Goal: Download file/media

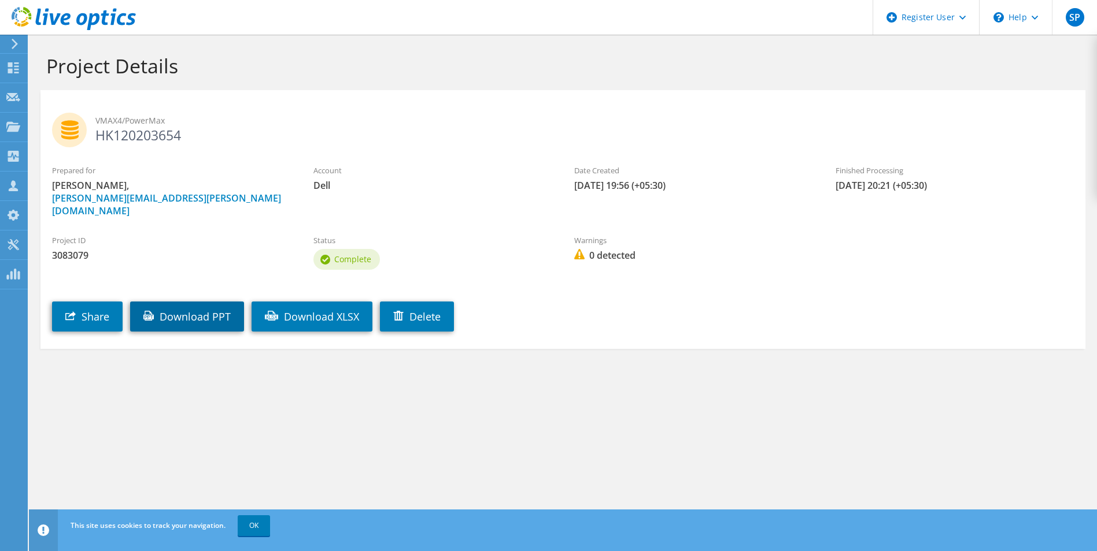
click at [194, 302] on link "Download PPT" at bounding box center [187, 317] width 114 height 30
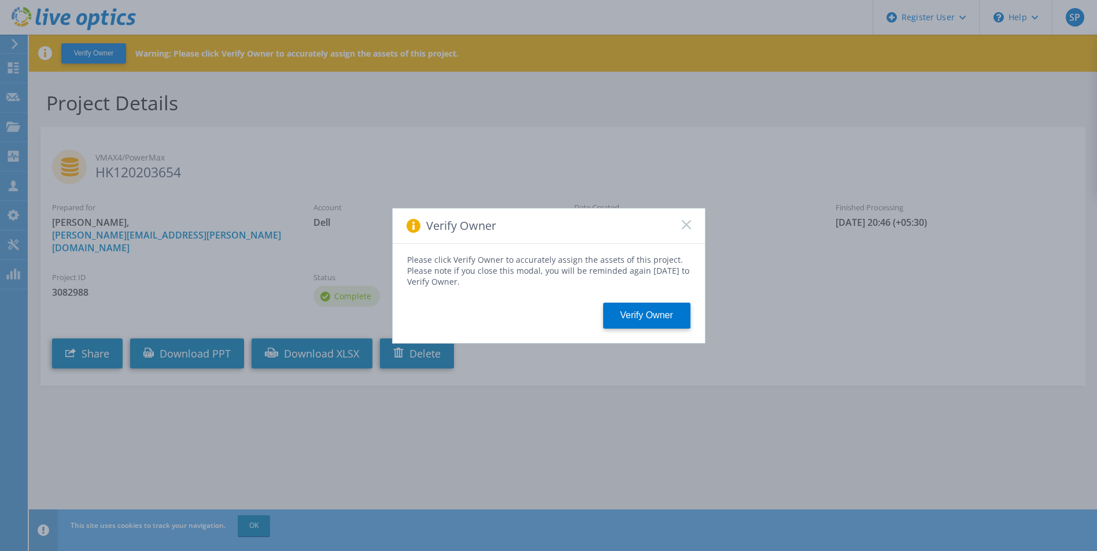
click at [688, 225] on icon at bounding box center [685, 224] width 9 height 9
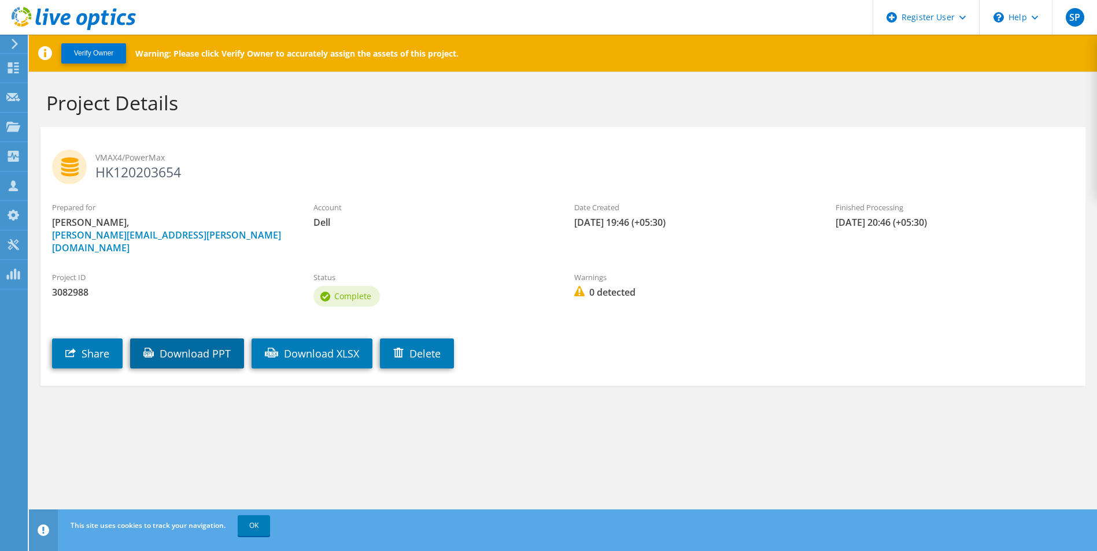
click at [177, 352] on link "Download PPT" at bounding box center [187, 354] width 114 height 30
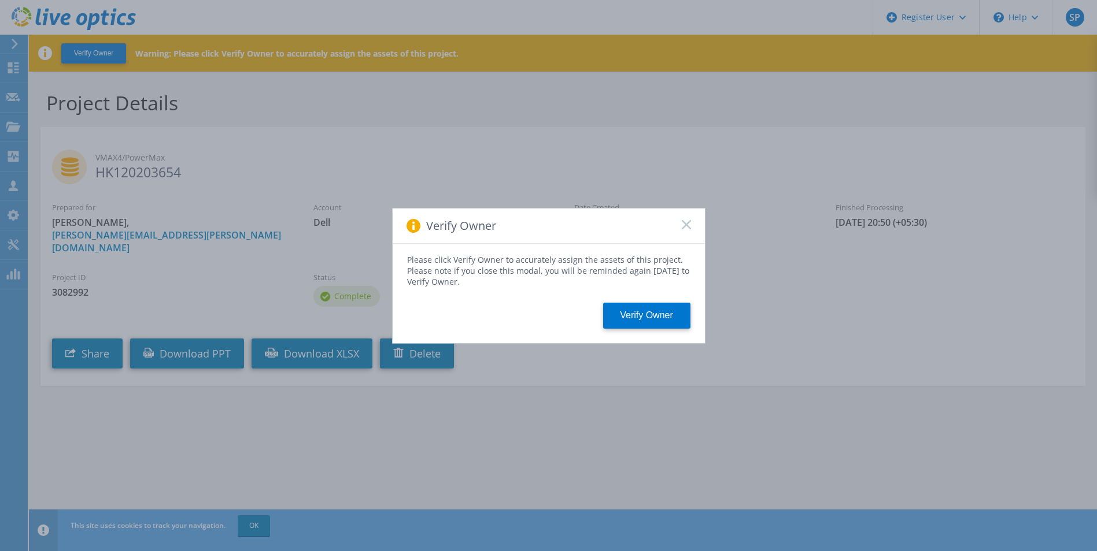
click at [684, 229] on span at bounding box center [685, 226] width 9 height 12
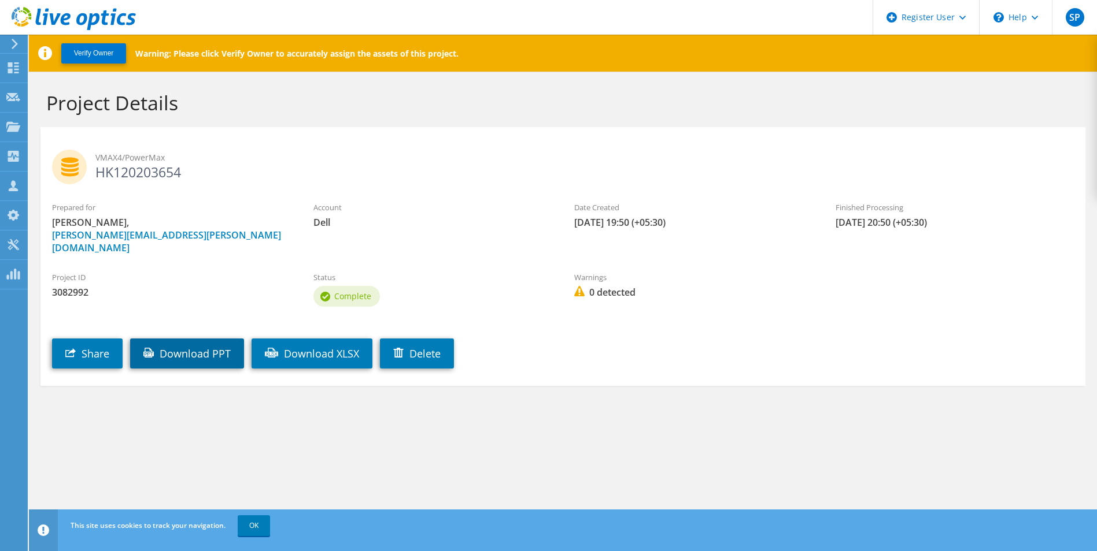
click at [189, 346] on link "Download PPT" at bounding box center [187, 354] width 114 height 30
